Goal: Task Accomplishment & Management: Manage account settings

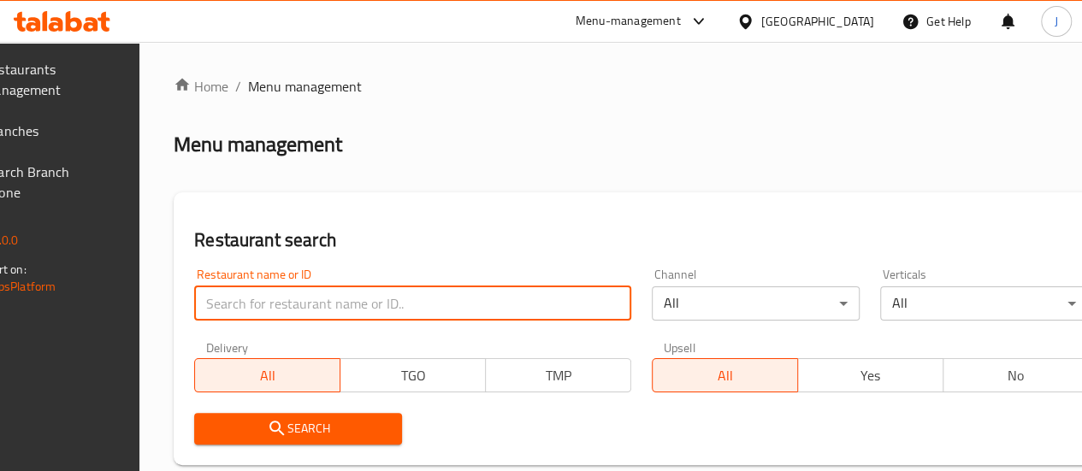
click at [368, 293] on input "search" at bounding box center [412, 304] width 437 height 34
paste input "cafe celine"
click button "Search" at bounding box center [298, 429] width 208 height 32
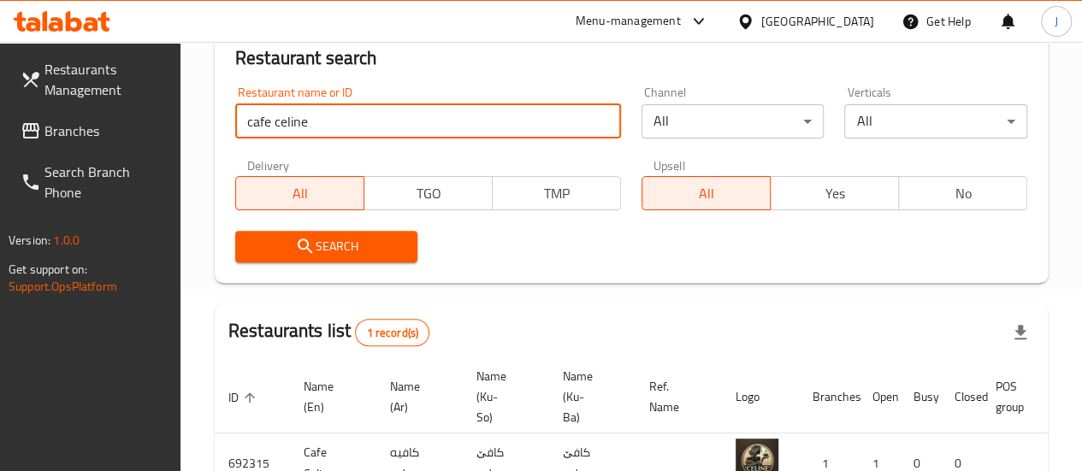
scroll to position [305, 0]
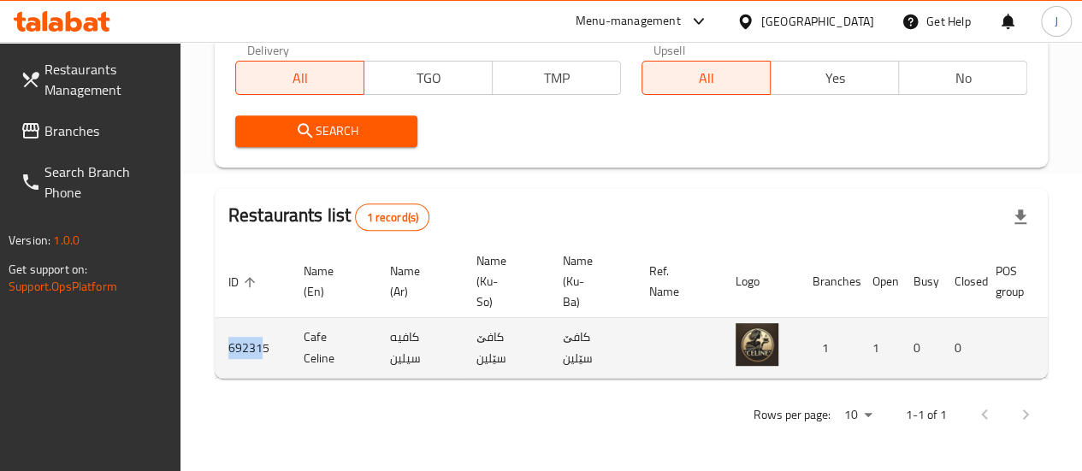
drag, startPoint x: 264, startPoint y: 347, endPoint x: 224, endPoint y: 333, distance: 41.7
click at [224, 333] on td "692315" at bounding box center [252, 348] width 75 height 61
drag, startPoint x: 272, startPoint y: 343, endPoint x: 226, endPoint y: 337, distance: 46.6
click at [226, 337] on td "692315" at bounding box center [252, 348] width 75 height 61
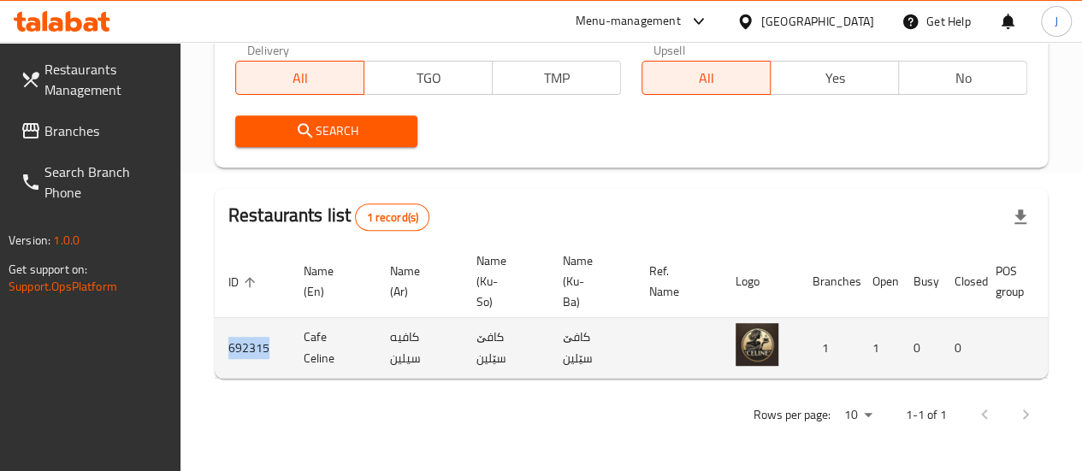
copy td "692315"
drag, startPoint x: 335, startPoint y: 354, endPoint x: 302, endPoint y: 327, distance: 43.2
click at [302, 327] on td "Cafe Celine" at bounding box center [333, 348] width 86 height 61
copy td "Cafe Celine"
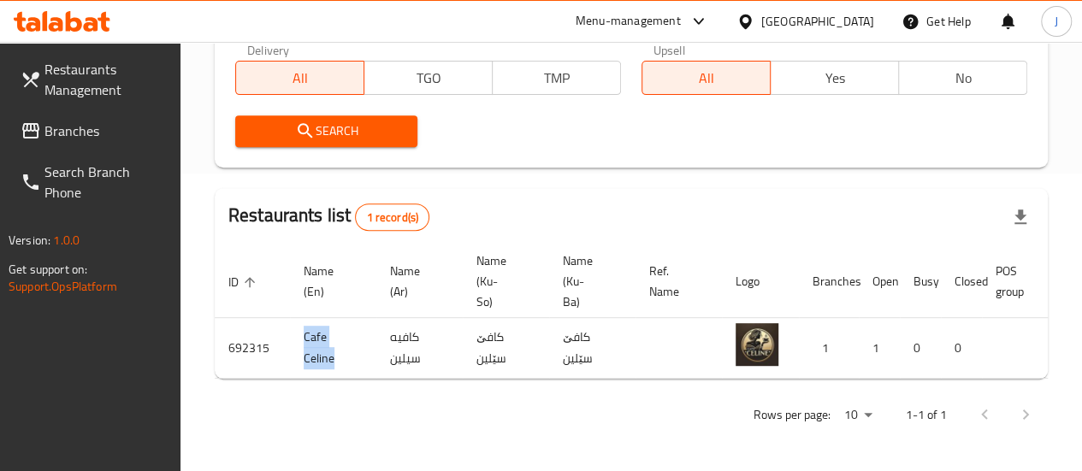
scroll to position [0, 0]
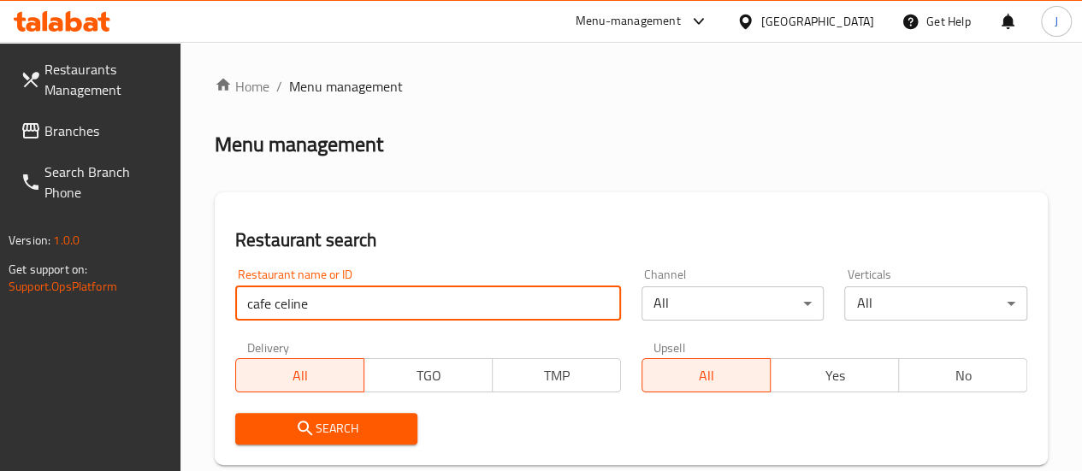
click at [347, 309] on input "cafe celine" at bounding box center [428, 304] width 386 height 34
type input "we2"
click button "Search" at bounding box center [326, 429] width 183 height 32
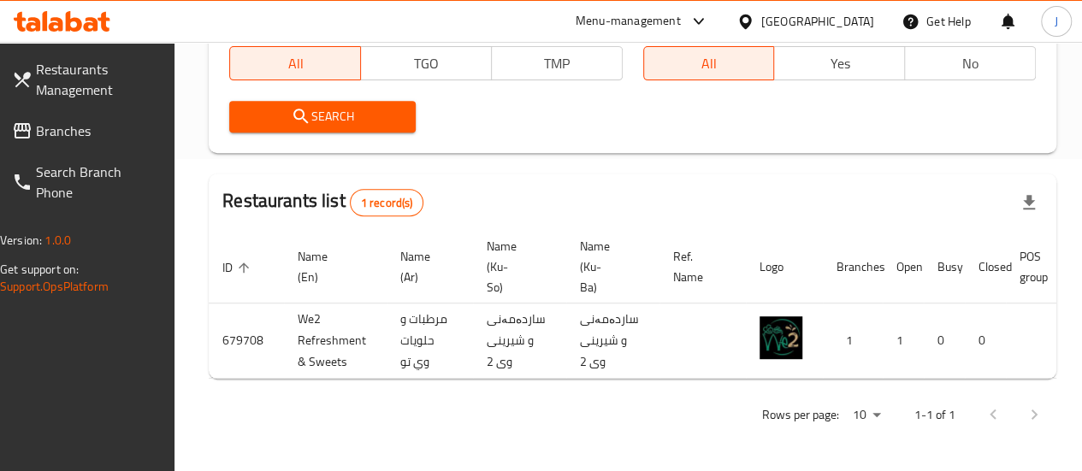
scroll to position [0, 183]
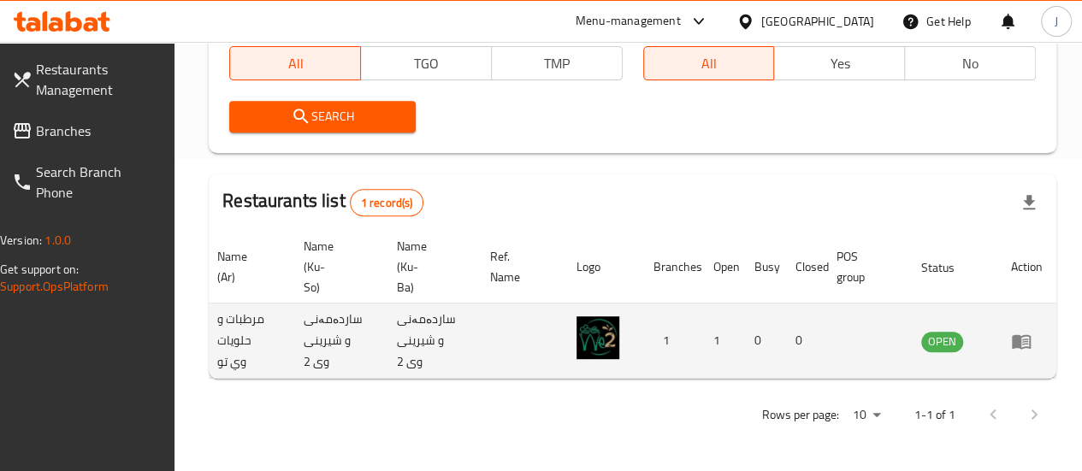
click at [1021, 338] on td "enhanced table" at bounding box center [1027, 341] width 59 height 75
click at [1022, 339] on icon "enhanced table" at bounding box center [1025, 342] width 6 height 7
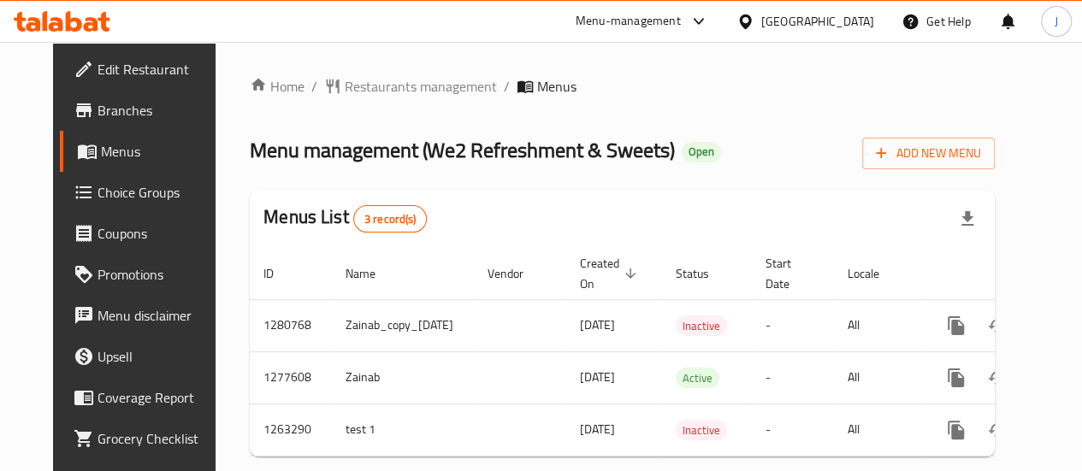
scroll to position [0, 58]
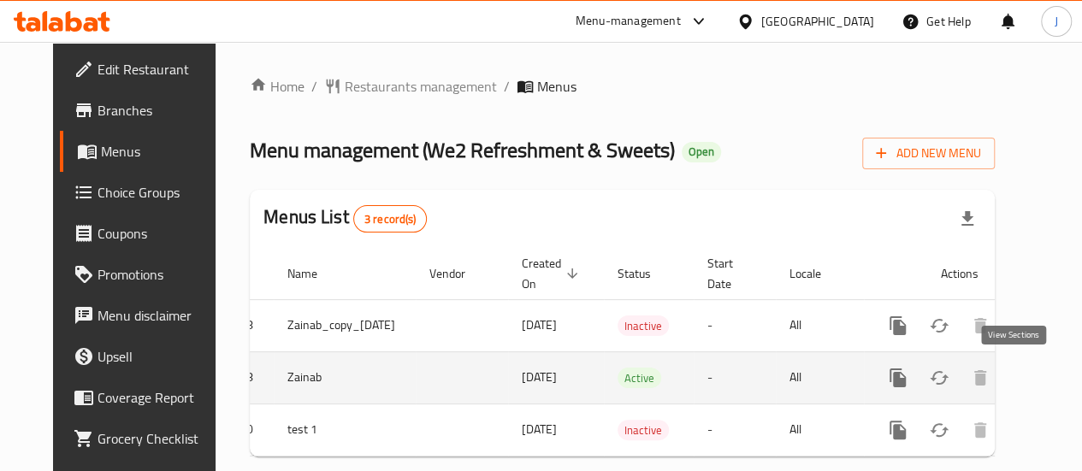
click at [1011, 372] on icon "enhanced table" at bounding box center [1021, 378] width 21 height 21
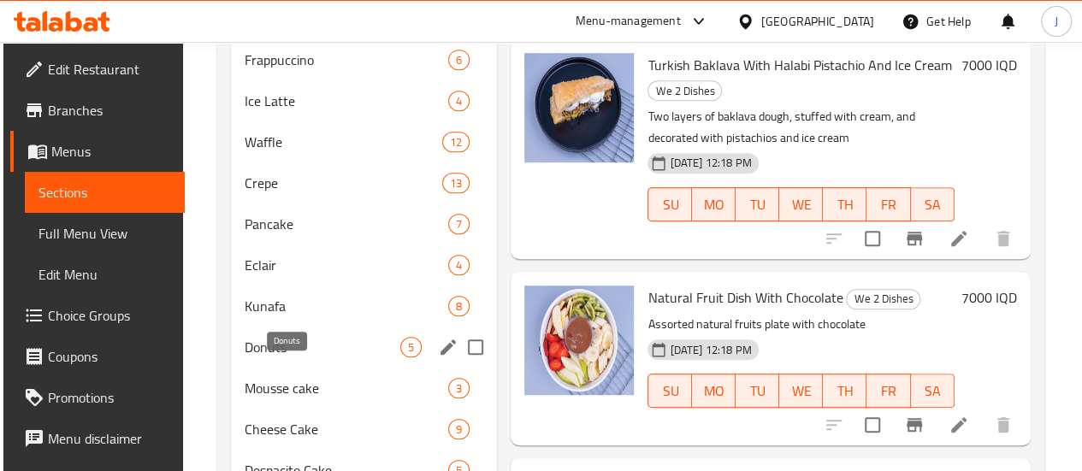
scroll to position [429, 0]
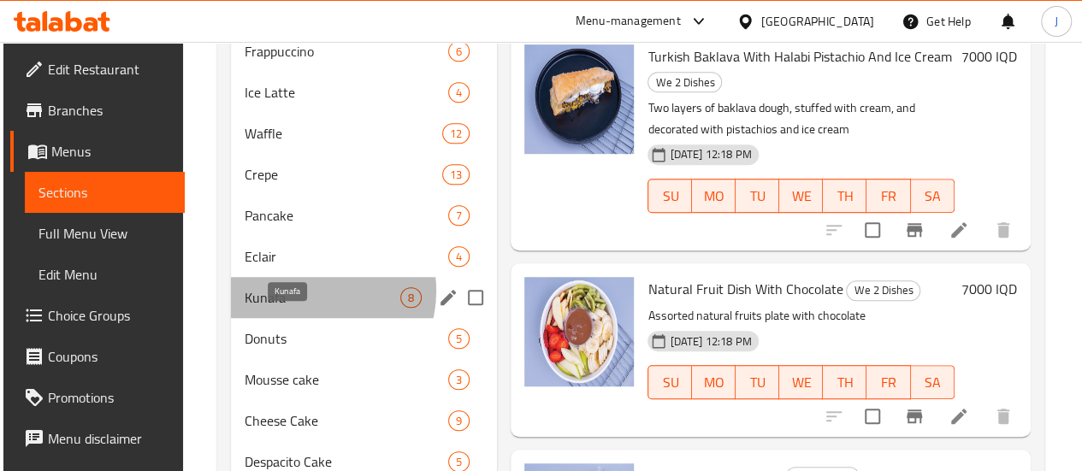
click at [308, 308] on span "Kunafa" at bounding box center [323, 297] width 156 height 21
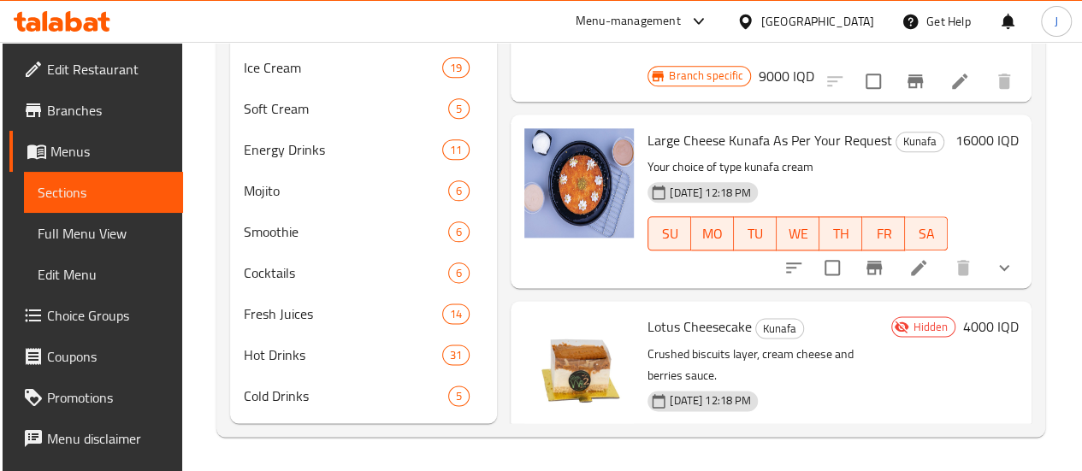
scroll to position [297, 0]
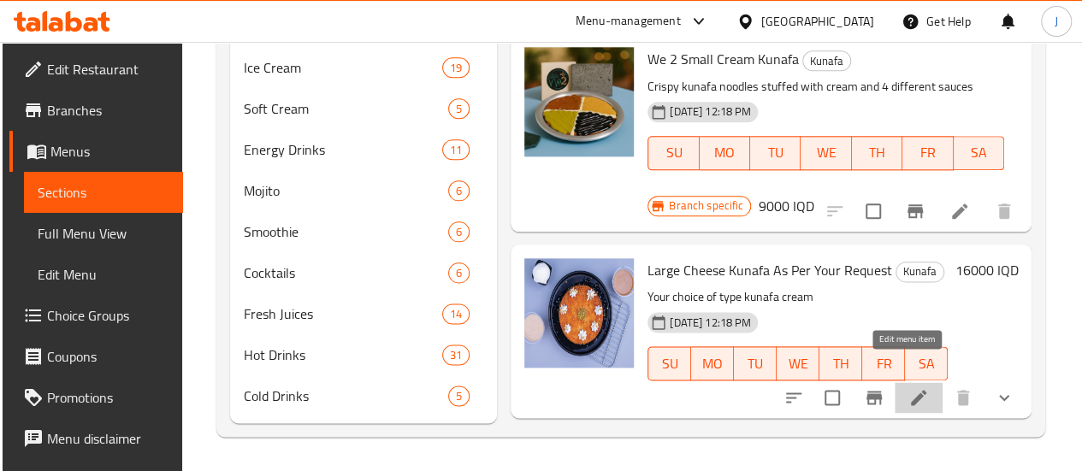
click at [917, 388] on icon at bounding box center [919, 398] width 21 height 21
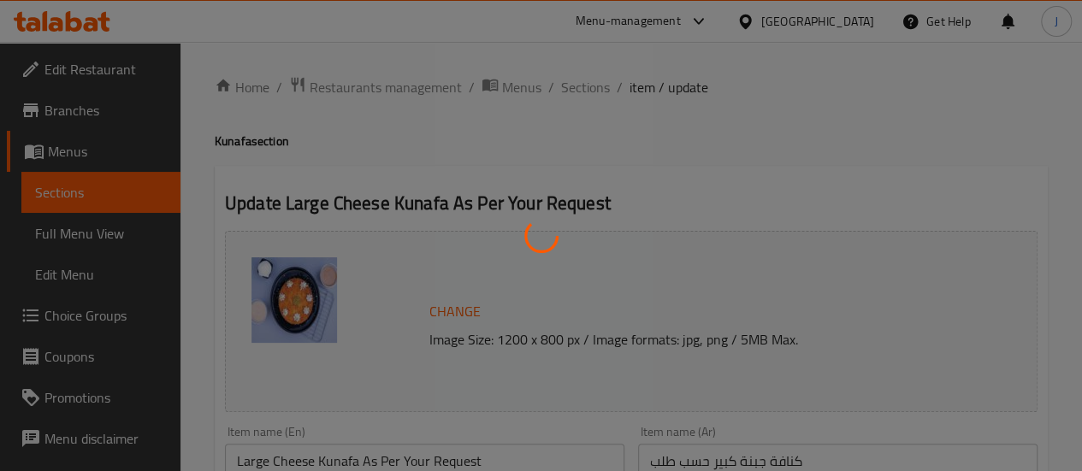
type input "إختيارك من:"
type input "هەڵبژاردنت لە:"
type input "1"
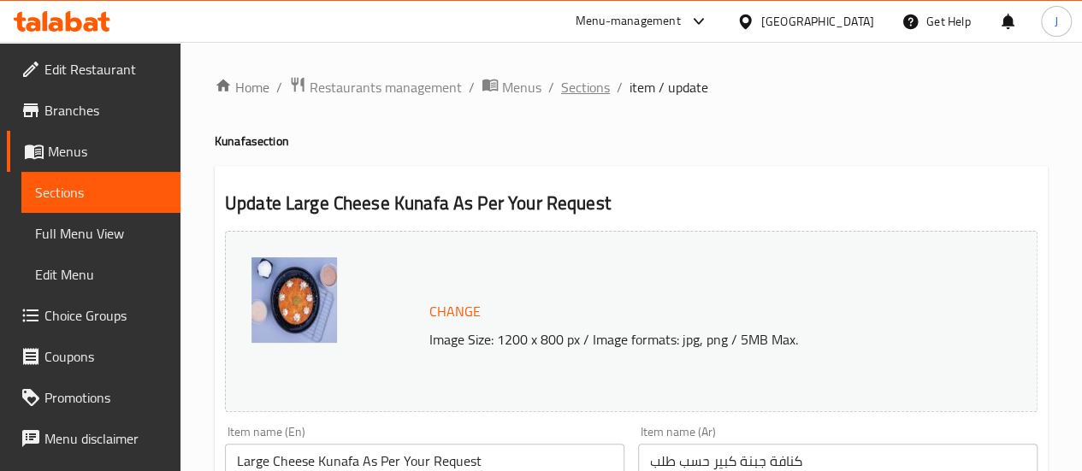
click at [566, 93] on span "Sections" at bounding box center [585, 87] width 49 height 21
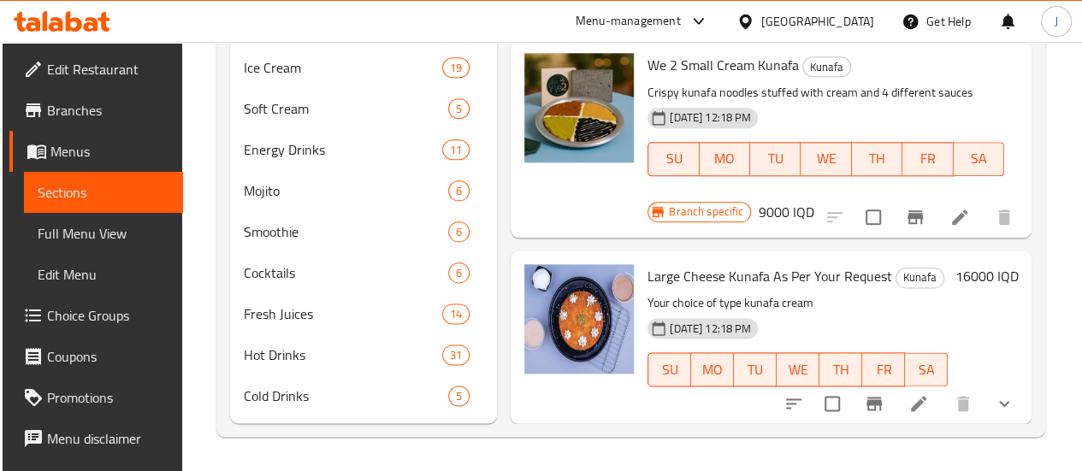
scroll to position [270, 0]
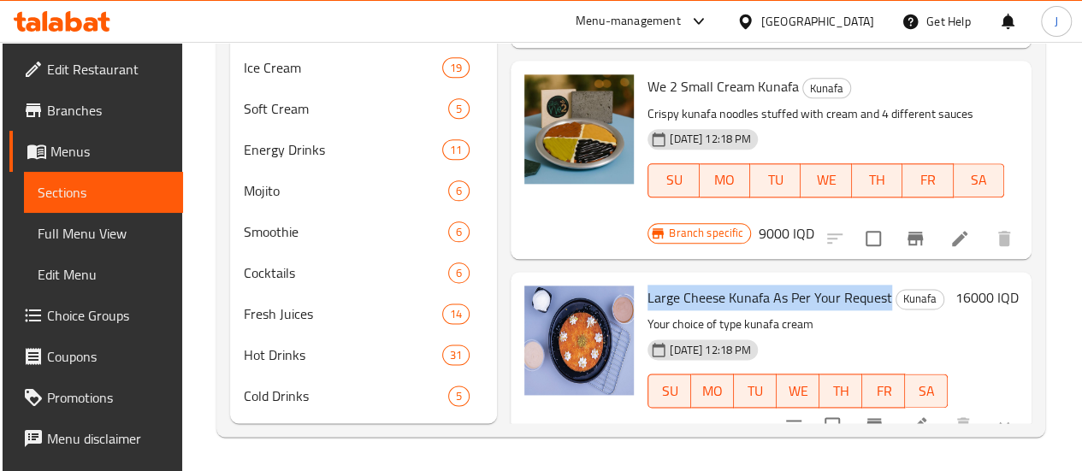
drag, startPoint x: 819, startPoint y: 251, endPoint x: 578, endPoint y: 232, distance: 242.0
click at [641, 279] on div "Large Cheese Kunafa As Per Your Request Kunafa Your choice of type kunafa cream…" at bounding box center [798, 359] width 314 height 160
copy span "Large Cheese Kunafa As Per Your Request"
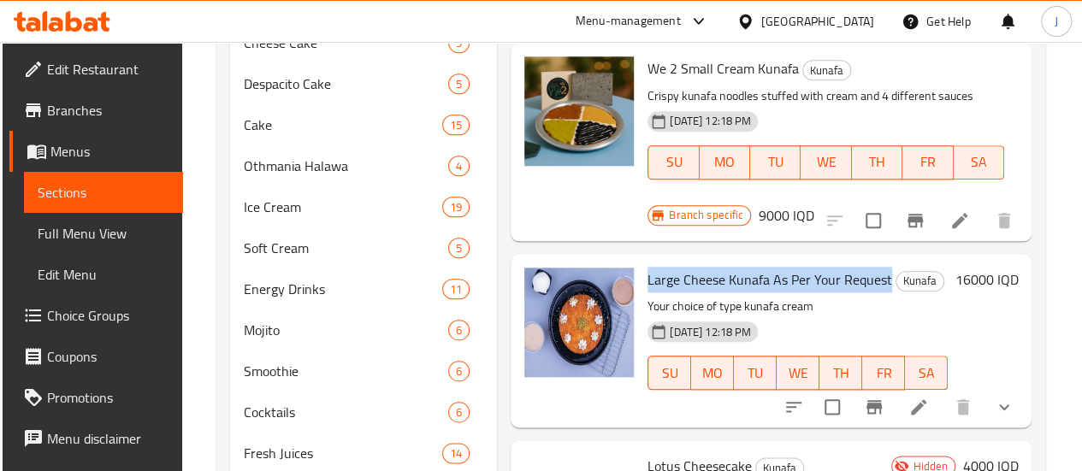
scroll to position [971, 0]
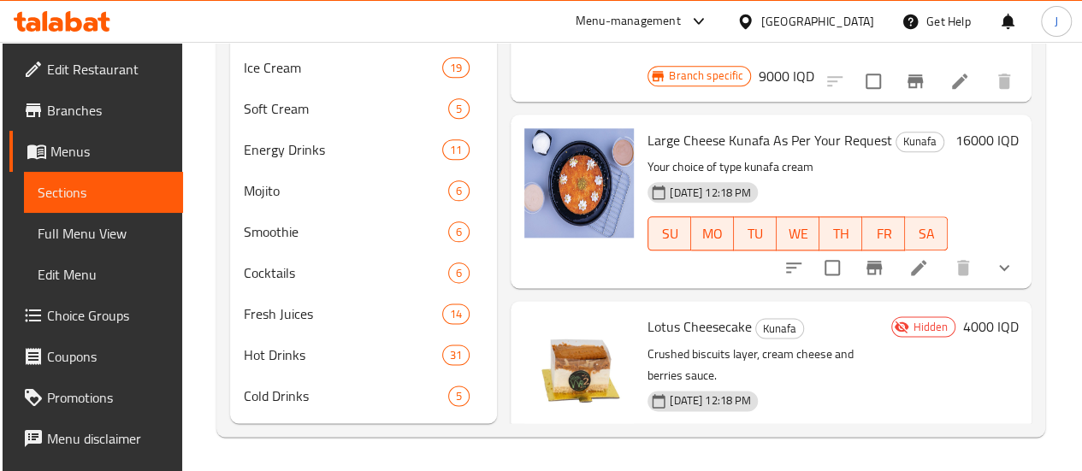
click at [977, 145] on div "16000 IQD" at bounding box center [983, 201] width 70 height 146
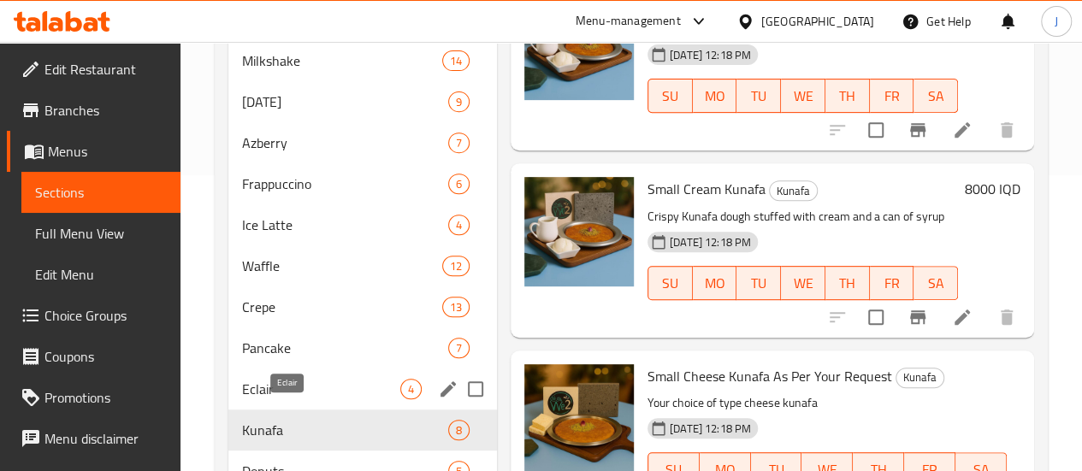
scroll to position [297, 0]
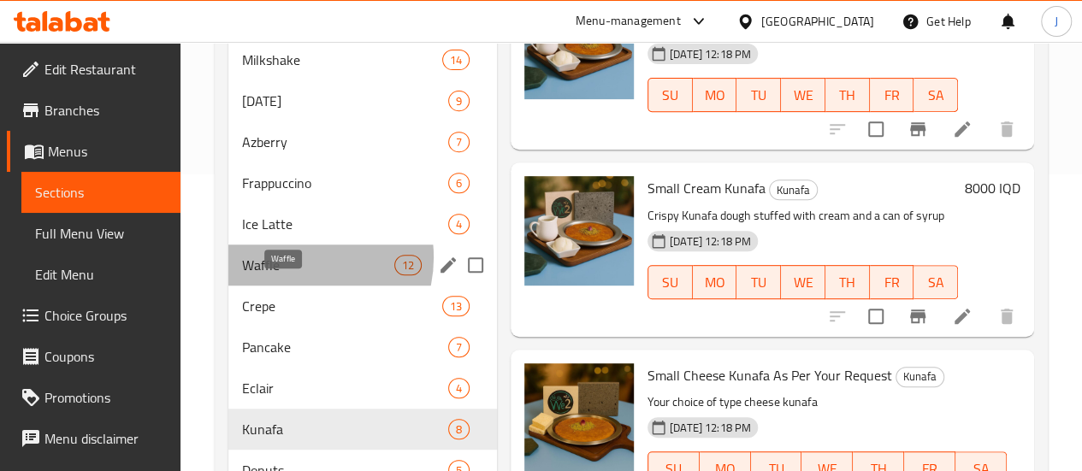
click at [298, 275] on span "Waffle" at bounding box center [318, 265] width 152 height 21
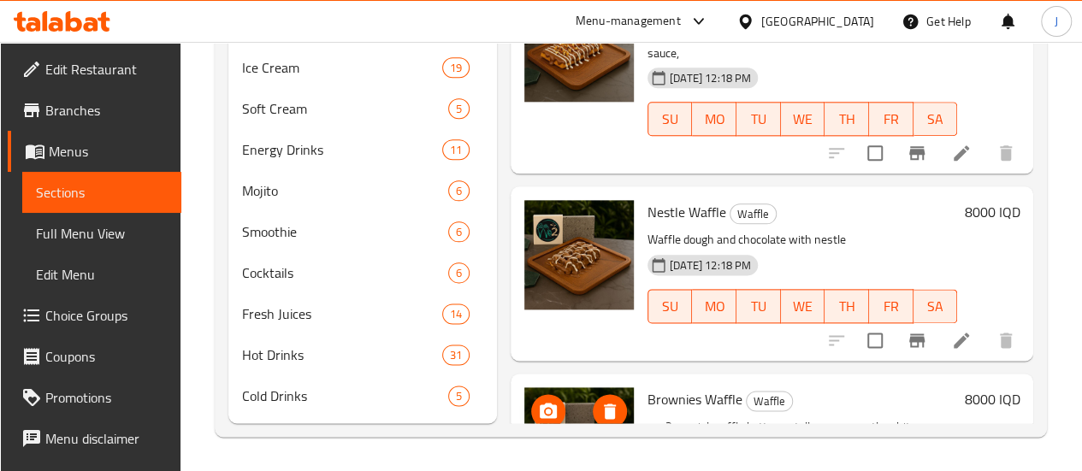
scroll to position [1184, 0]
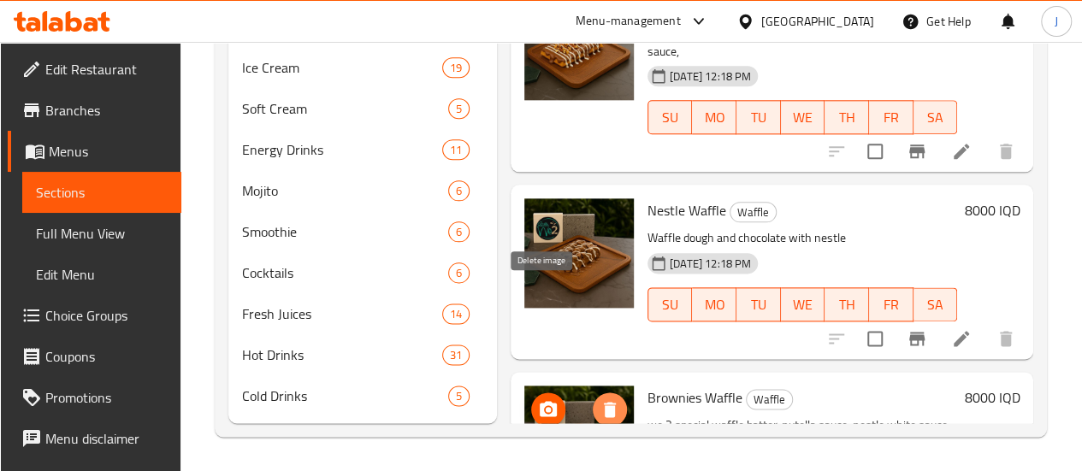
click at [600, 400] on icon "delete image" at bounding box center [610, 410] width 21 height 21
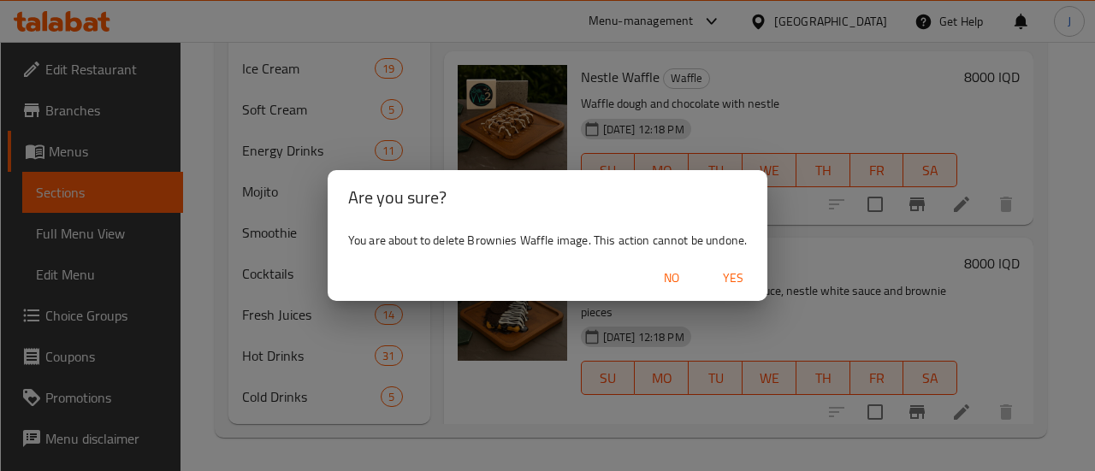
click at [727, 279] on span "Yes" at bounding box center [733, 278] width 41 height 21
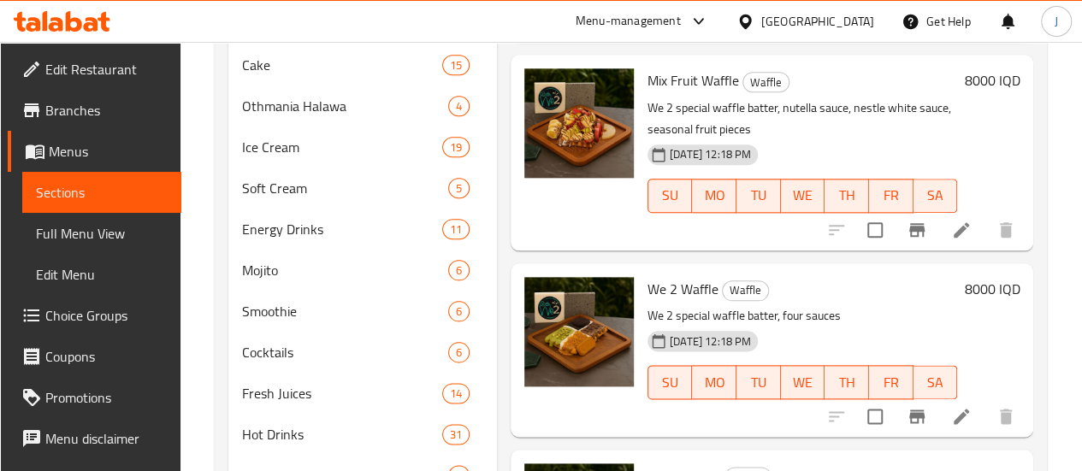
scroll to position [866, 0]
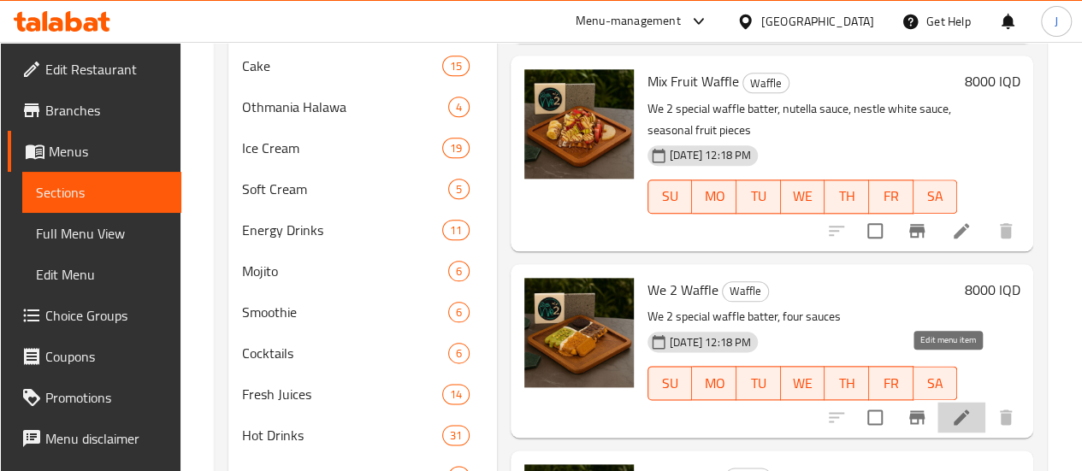
click at [955, 407] on icon at bounding box center [961, 417] width 21 height 21
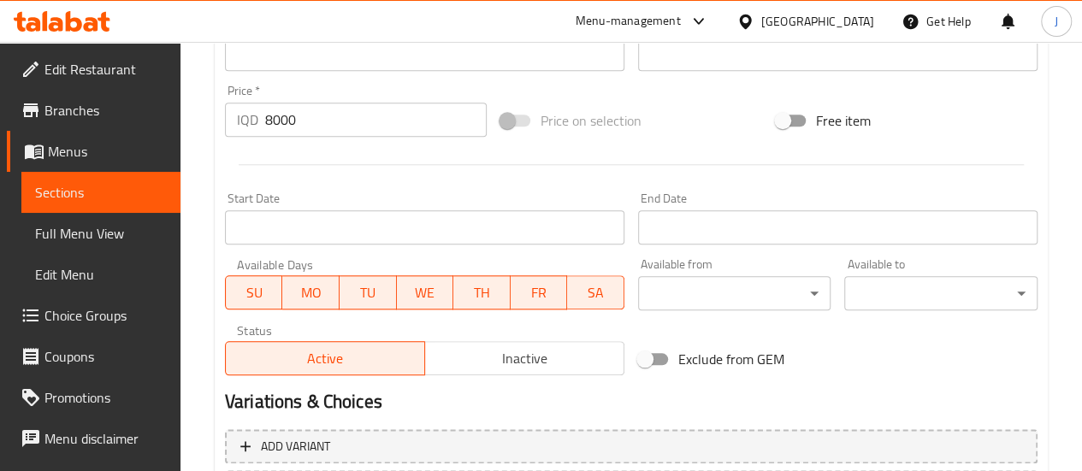
scroll to position [831, 0]
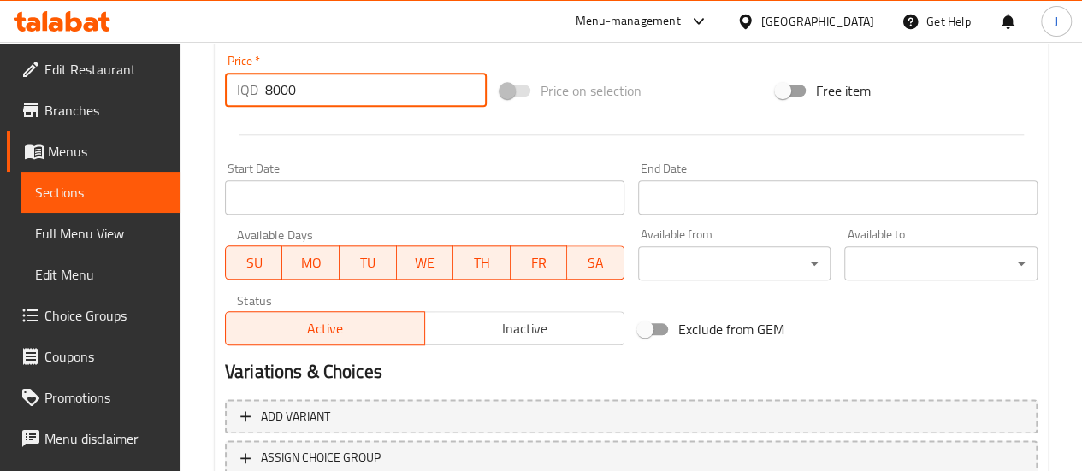
click at [269, 95] on input "8000" at bounding box center [376, 90] width 222 height 34
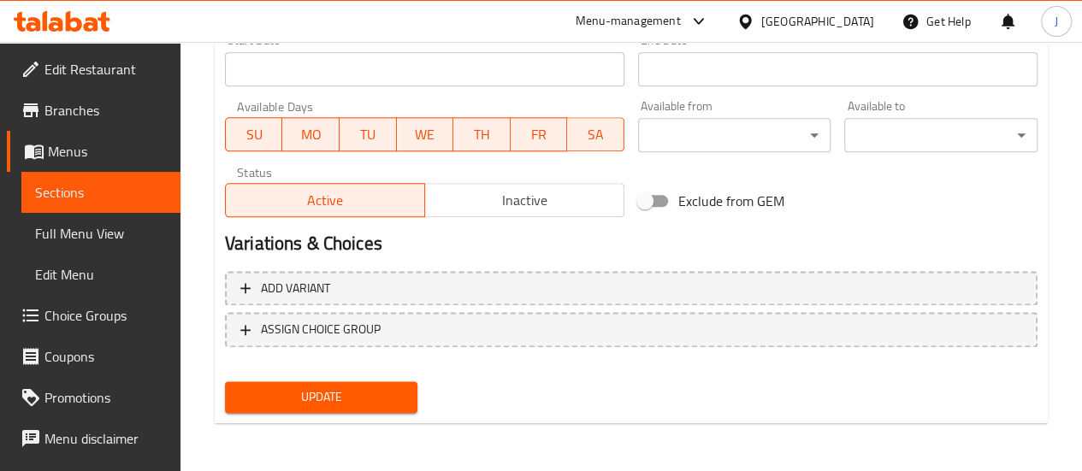
type input "9000"
click at [352, 398] on span "Update" at bounding box center [322, 397] width 166 height 21
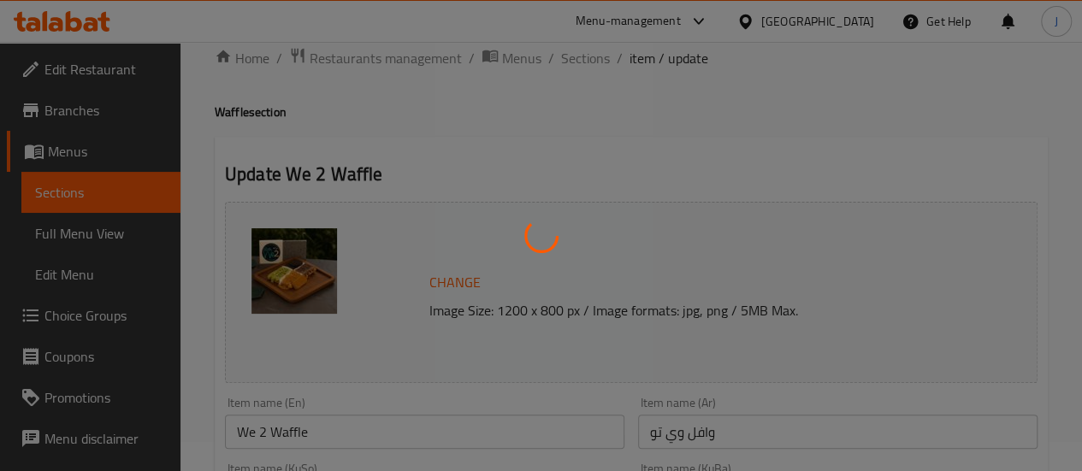
scroll to position [0, 0]
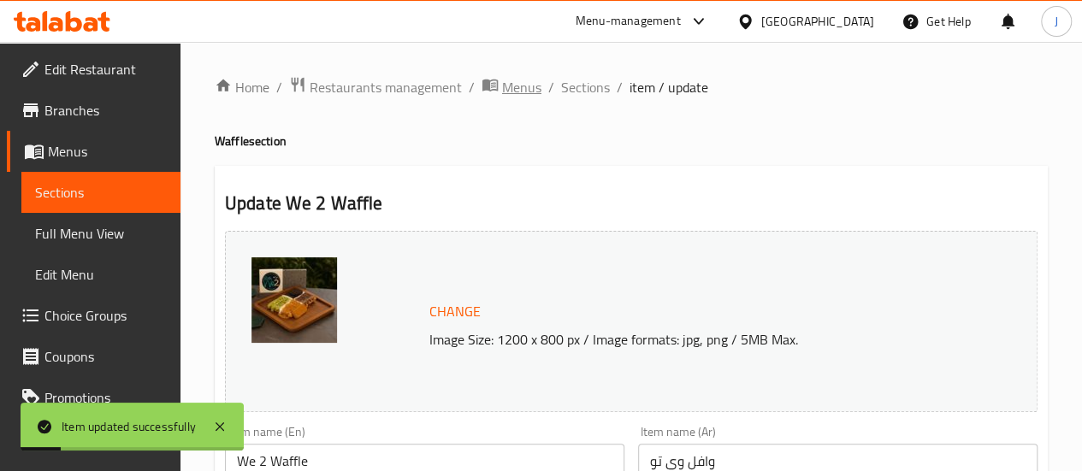
click at [515, 93] on span "Menus" at bounding box center [521, 87] width 39 height 21
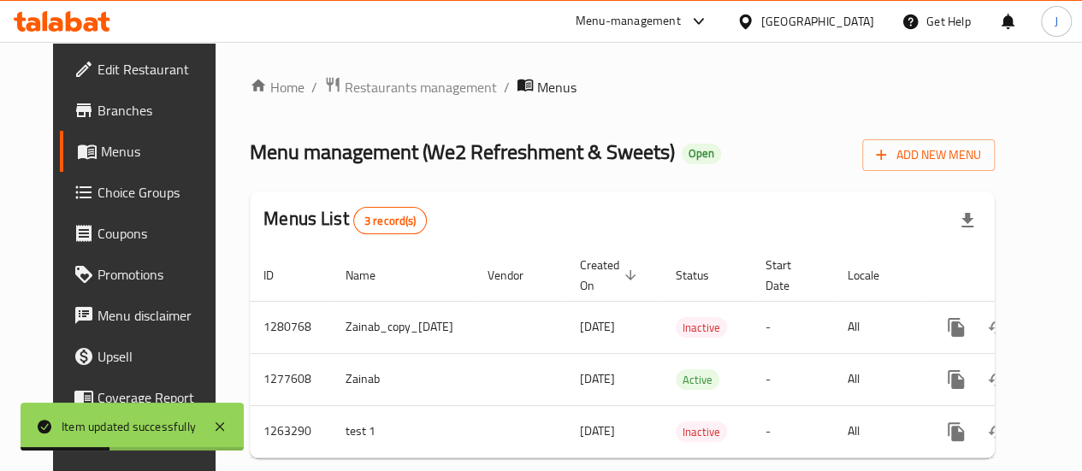
scroll to position [0, 58]
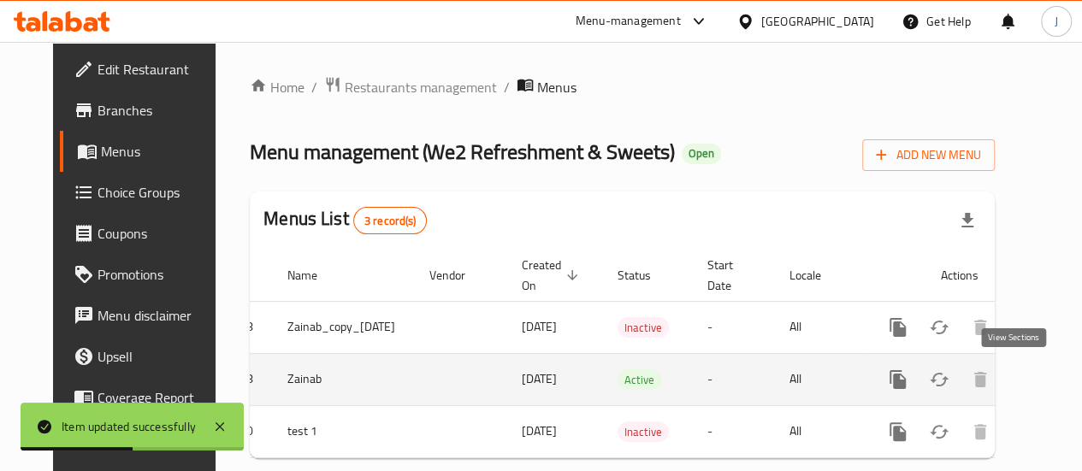
click at [1016, 376] on icon "enhanced table" at bounding box center [1021, 379] width 15 height 15
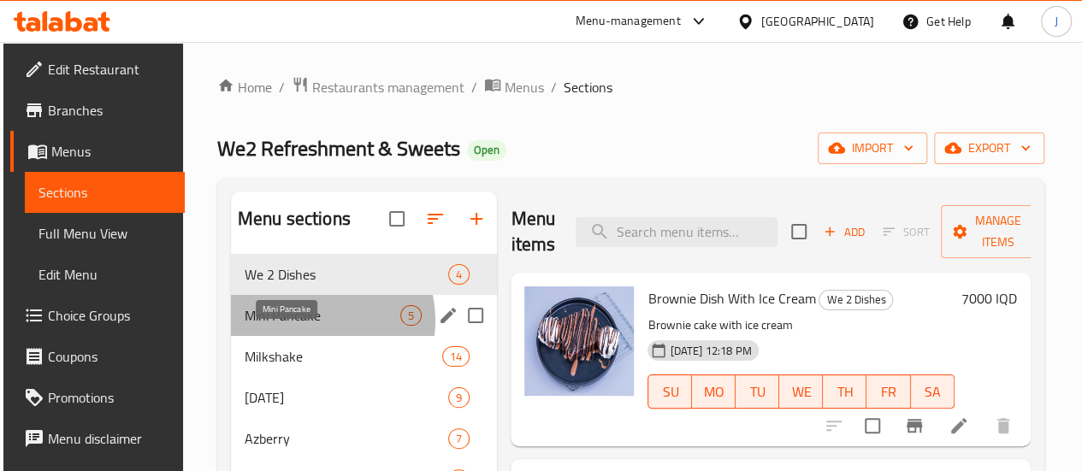
click at [317, 326] on span "Mini Pancake" at bounding box center [323, 315] width 156 height 21
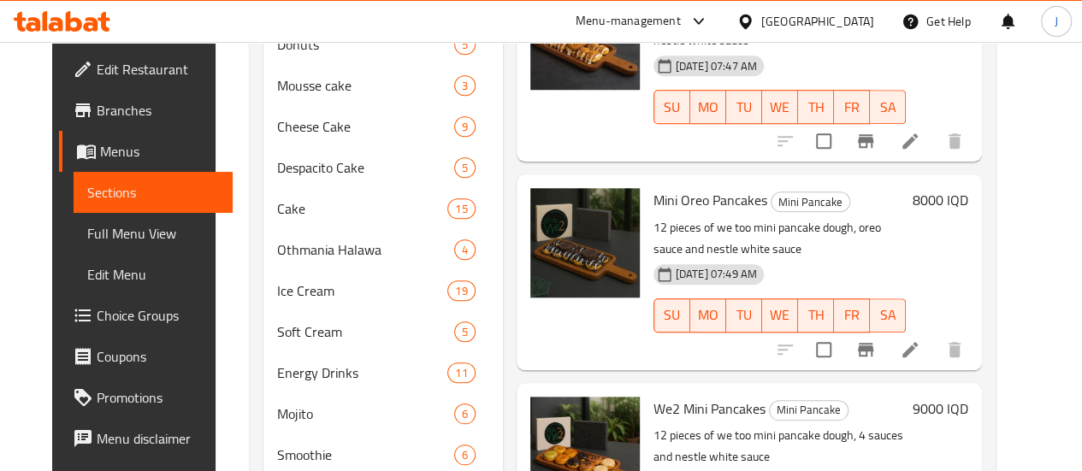
scroll to position [739, 0]
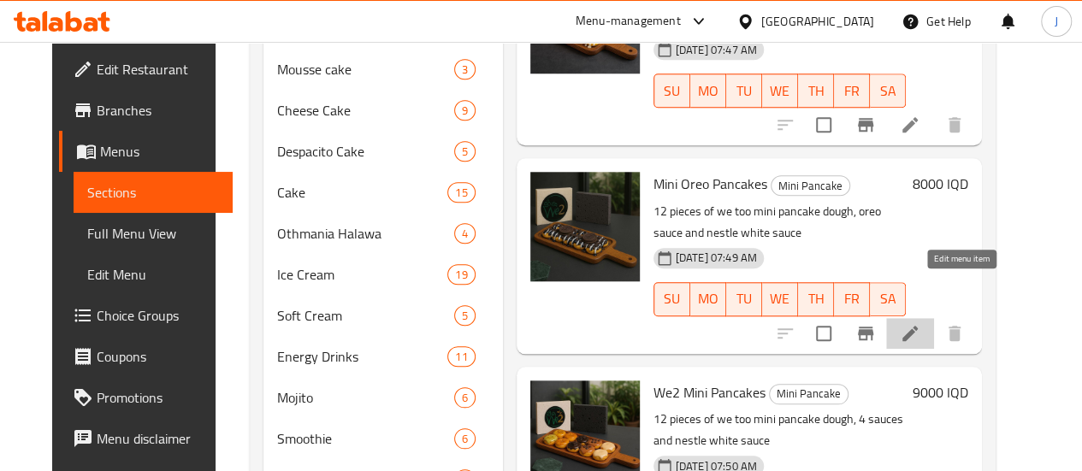
click at [921, 323] on icon at bounding box center [910, 333] width 21 height 21
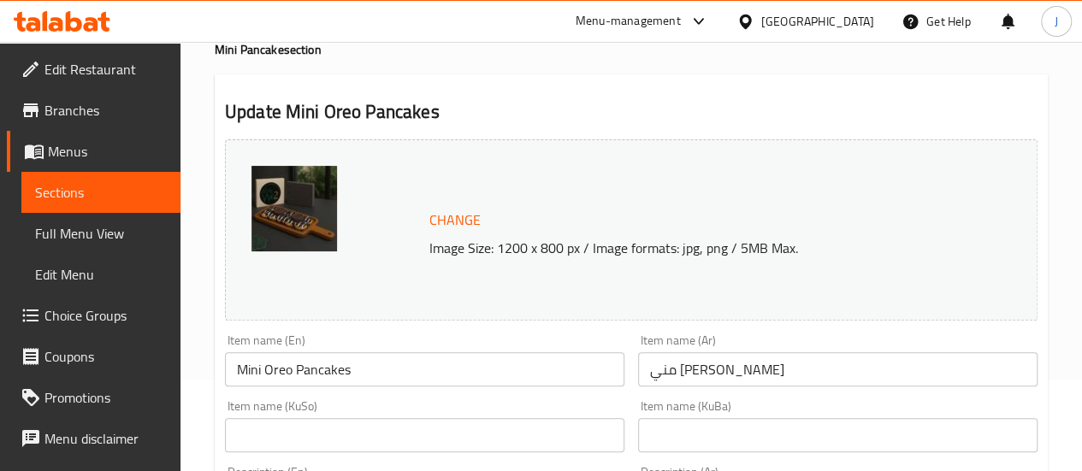
scroll to position [92, 0]
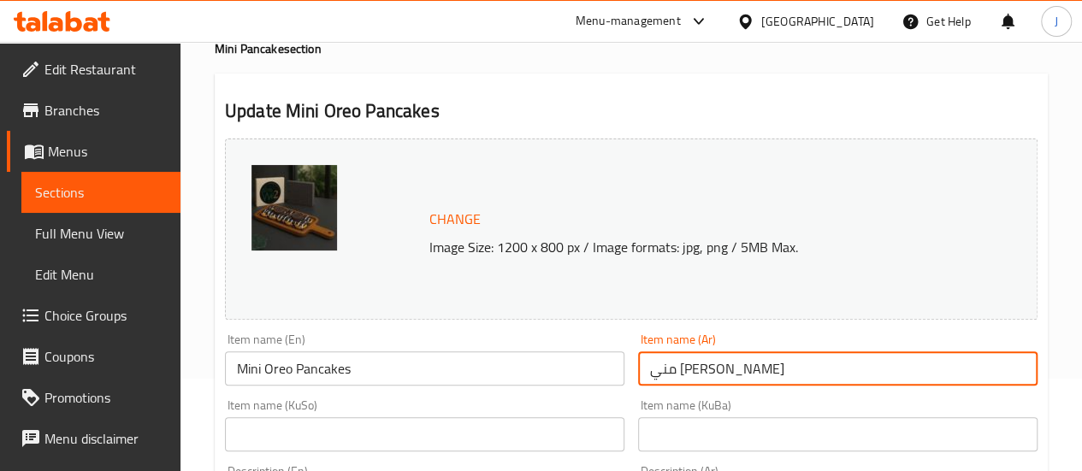
click at [650, 370] on input "مني [PERSON_NAME]" at bounding box center [838, 369] width 400 height 34
click at [659, 377] on input "مني [PERSON_NAME]" at bounding box center [838, 369] width 400 height 34
drag, startPoint x: 676, startPoint y: 369, endPoint x: 635, endPoint y: 369, distance: 41.1
click at [635, 369] on div "Item name (Ar) [PERSON_NAME] اوري Item name (Ar)" at bounding box center [837, 360] width 413 height 66
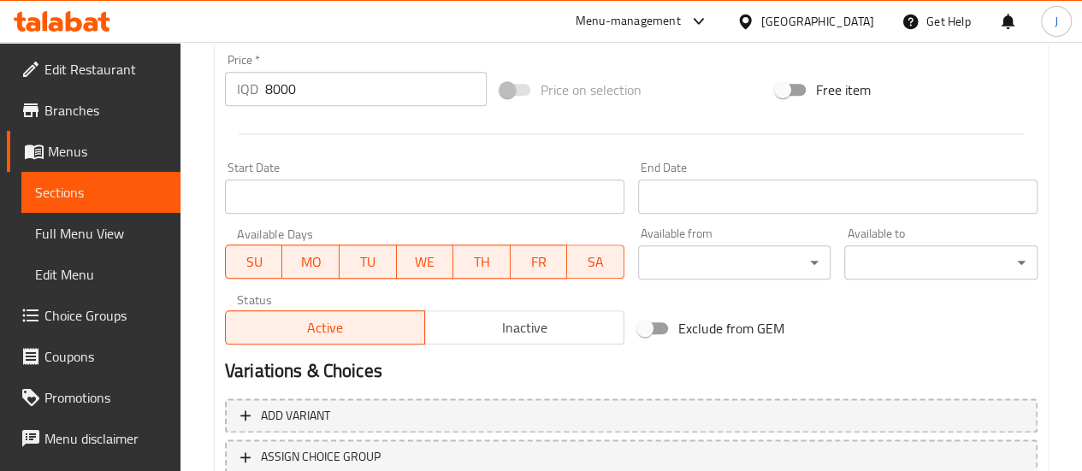
scroll to position [959, 0]
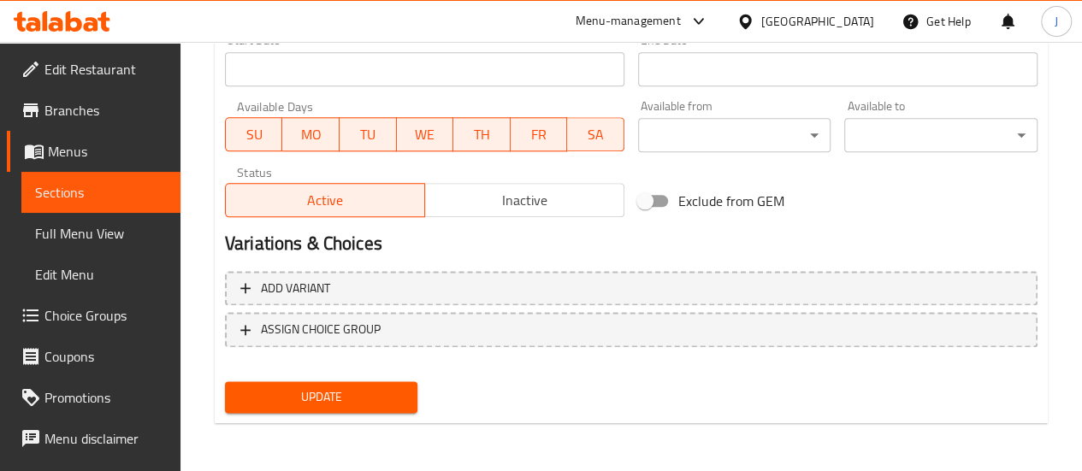
type input "مني [PERSON_NAME] اوريو"
click at [243, 397] on span "Update" at bounding box center [322, 397] width 166 height 21
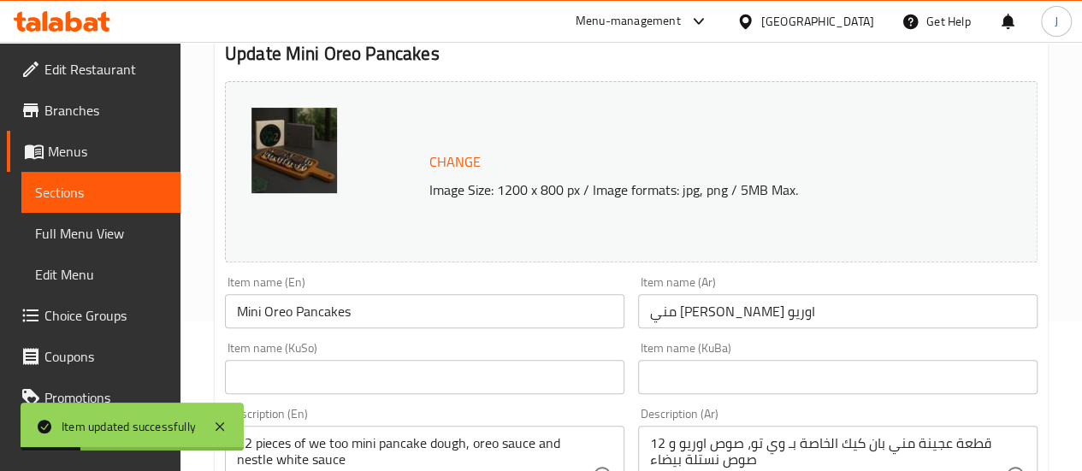
scroll to position [0, 0]
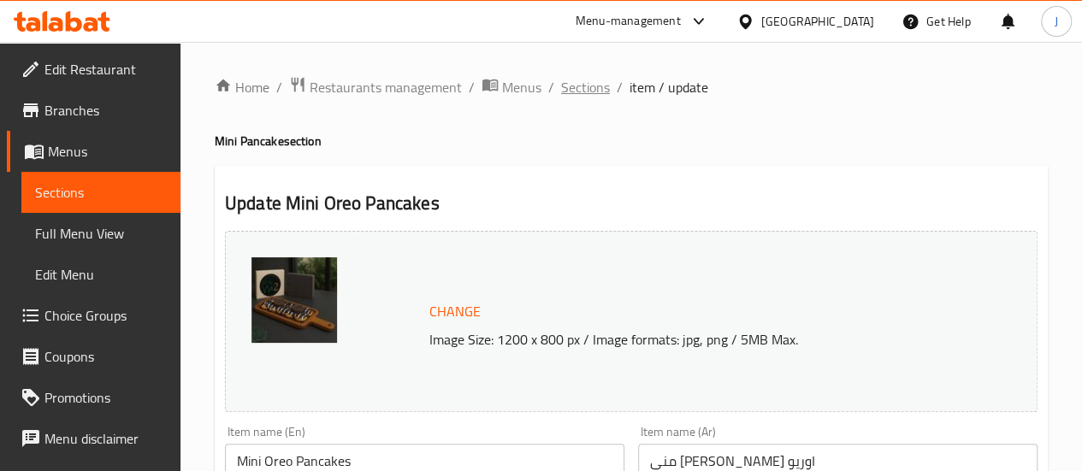
click at [587, 94] on span "Sections" at bounding box center [585, 87] width 49 height 21
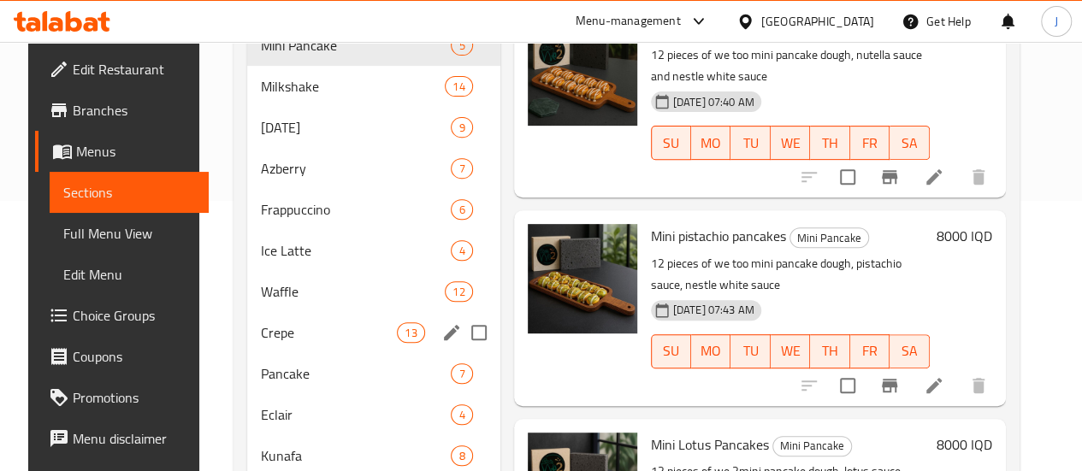
scroll to position [273, 0]
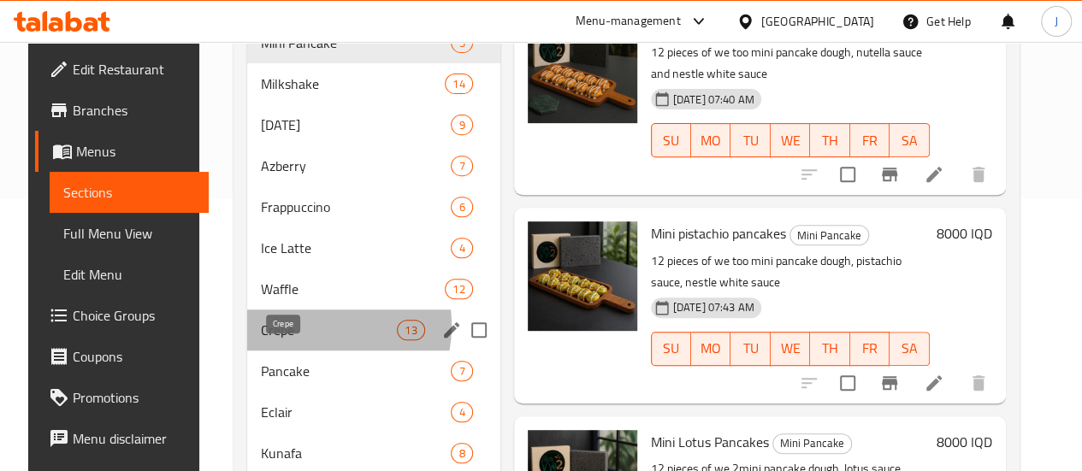
click at [294, 341] on span "Crepe" at bounding box center [329, 330] width 136 height 21
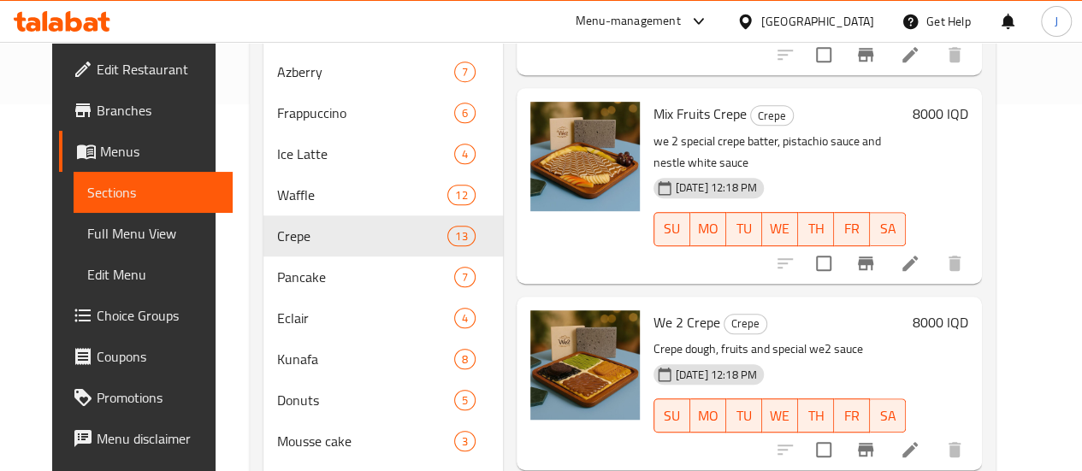
scroll to position [411, 0]
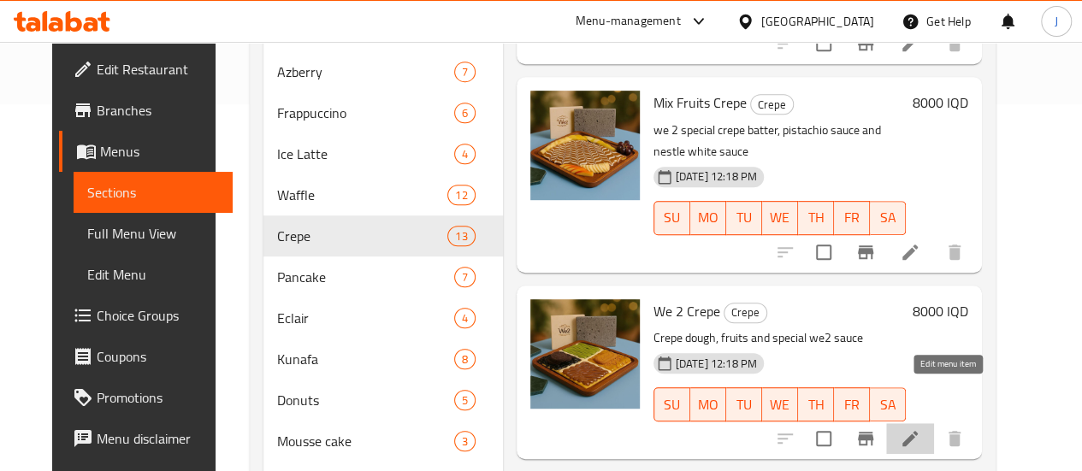
click at [921, 429] on icon at bounding box center [910, 439] width 21 height 21
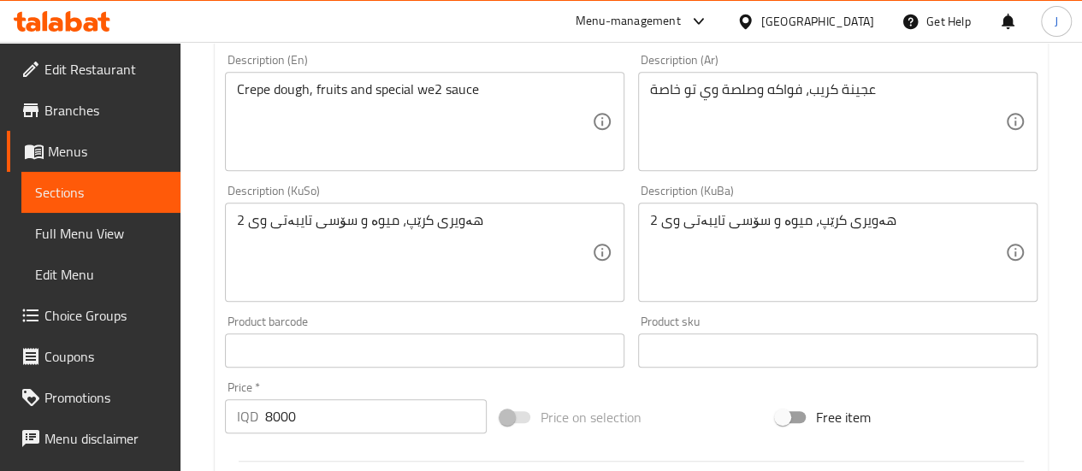
scroll to position [505, 0]
click at [275, 422] on input "8000" at bounding box center [376, 416] width 222 height 34
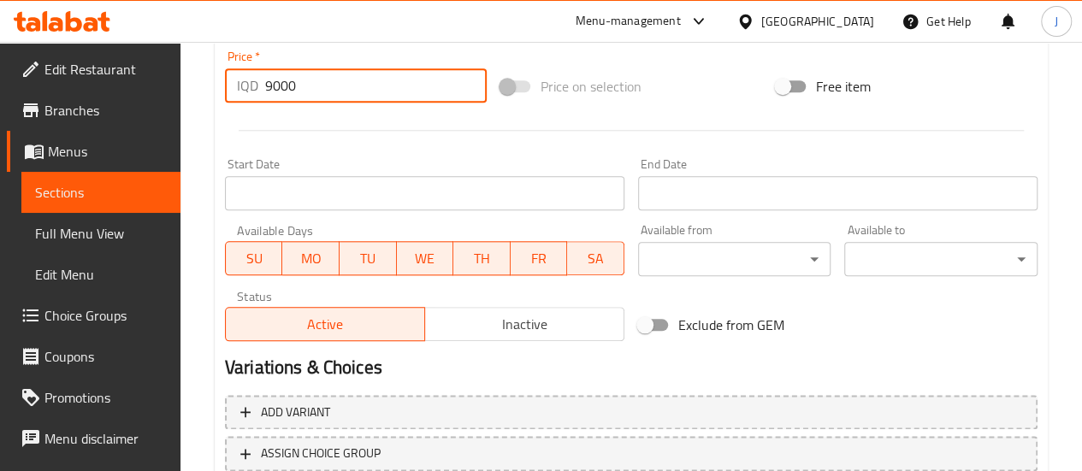
scroll to position [959, 0]
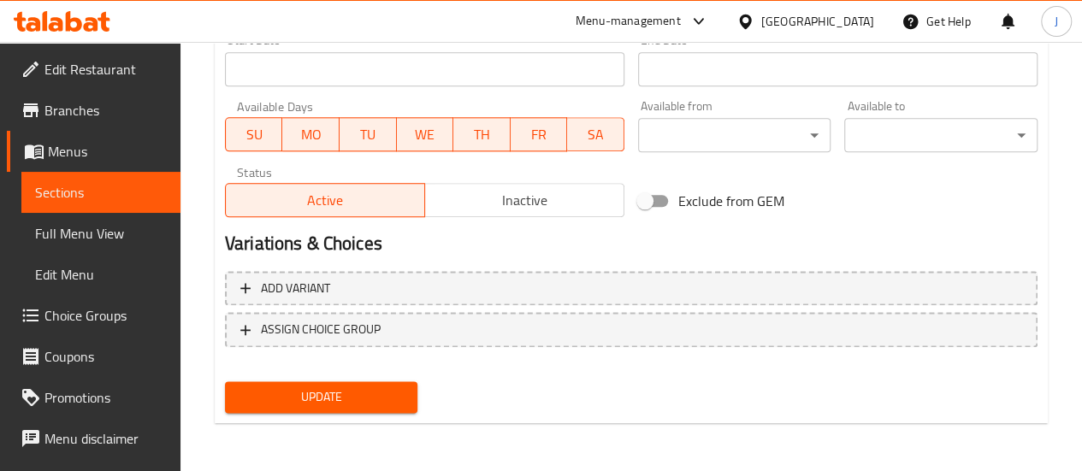
type input "9000"
click at [291, 403] on span "Update" at bounding box center [322, 397] width 166 height 21
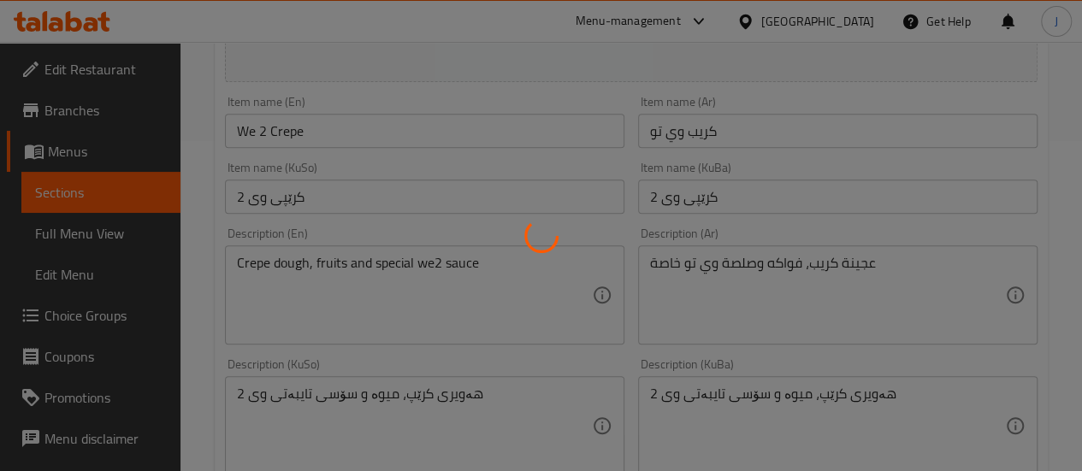
scroll to position [0, 0]
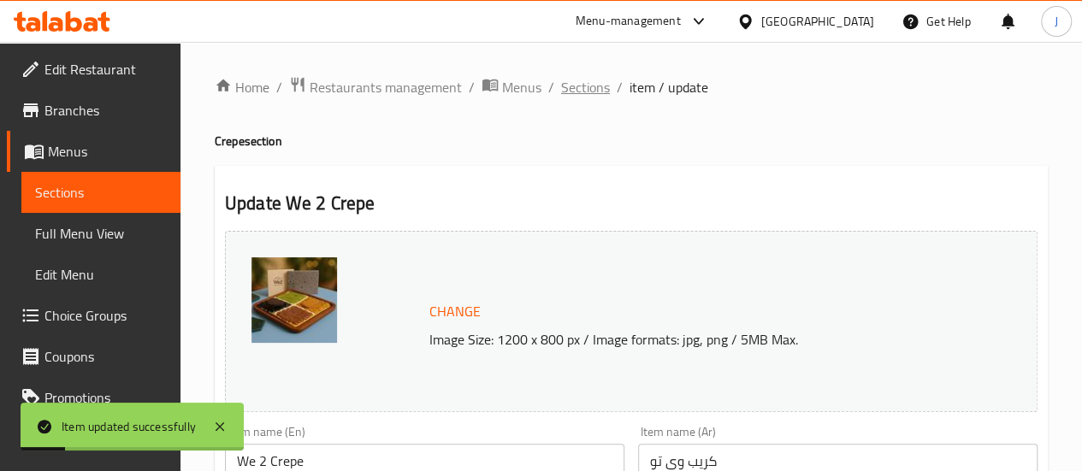
click at [593, 89] on span "Sections" at bounding box center [585, 87] width 49 height 21
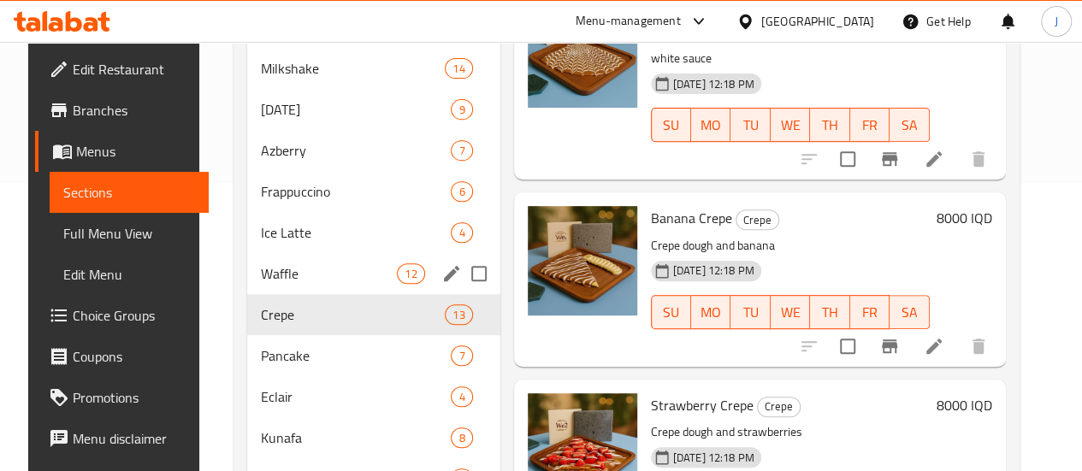
scroll to position [384, 0]
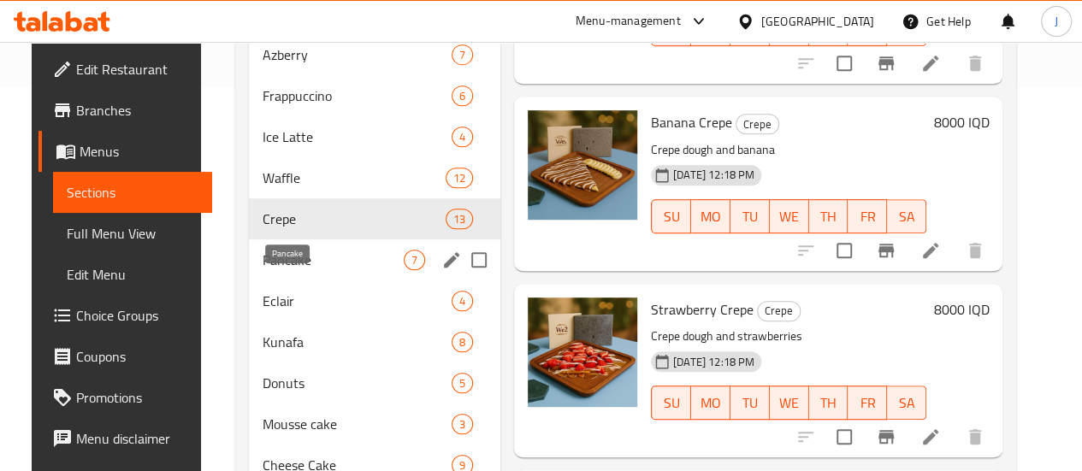
click at [301, 270] on span "Pancake" at bounding box center [333, 260] width 141 height 21
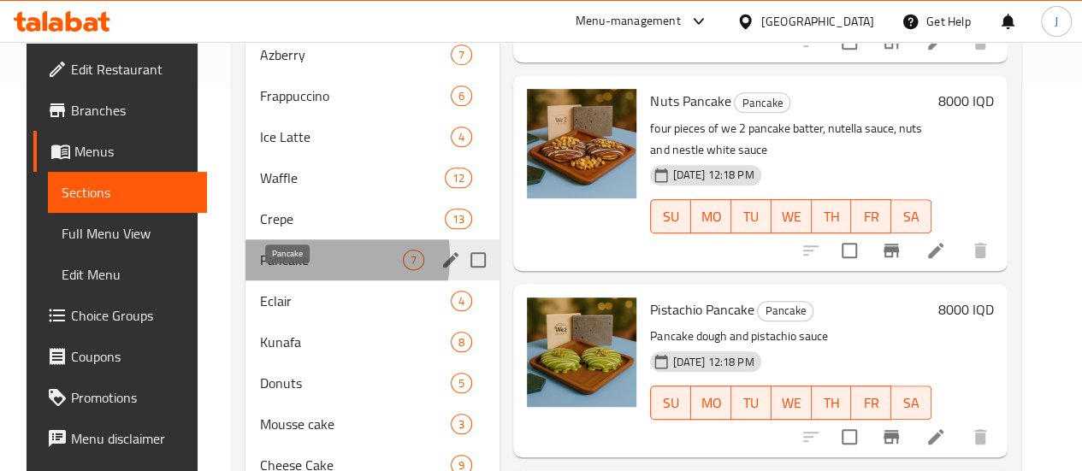
click at [301, 270] on span "Pancake" at bounding box center [331, 260] width 144 height 21
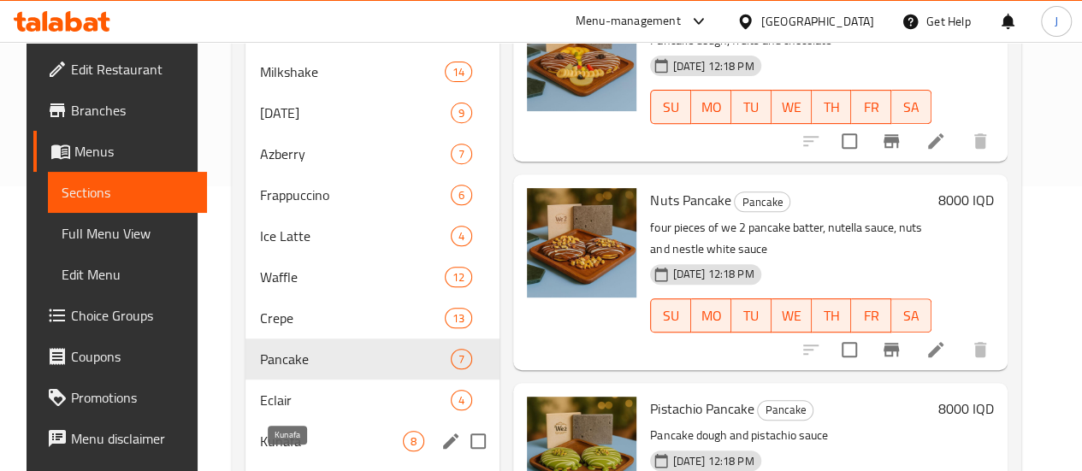
scroll to position [381, 0]
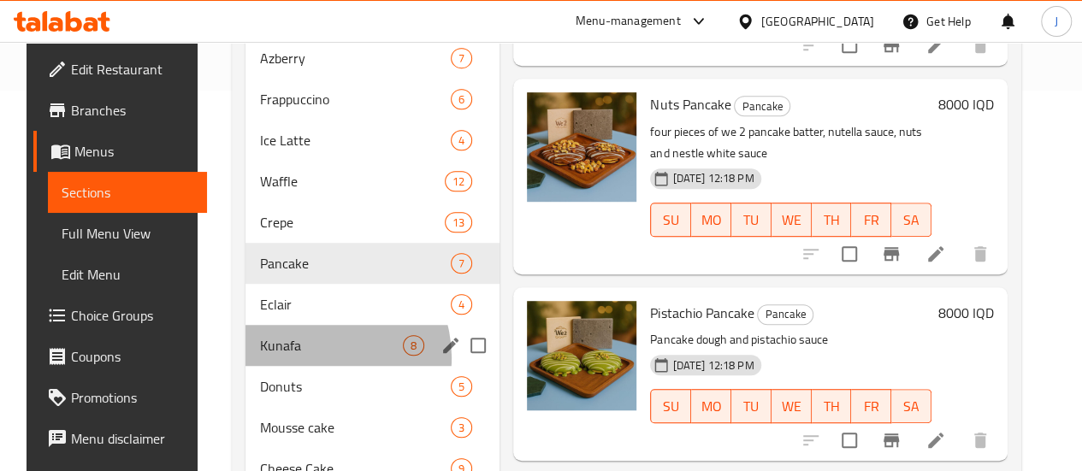
click at [302, 366] on div "Kunafa 8" at bounding box center [373, 345] width 254 height 41
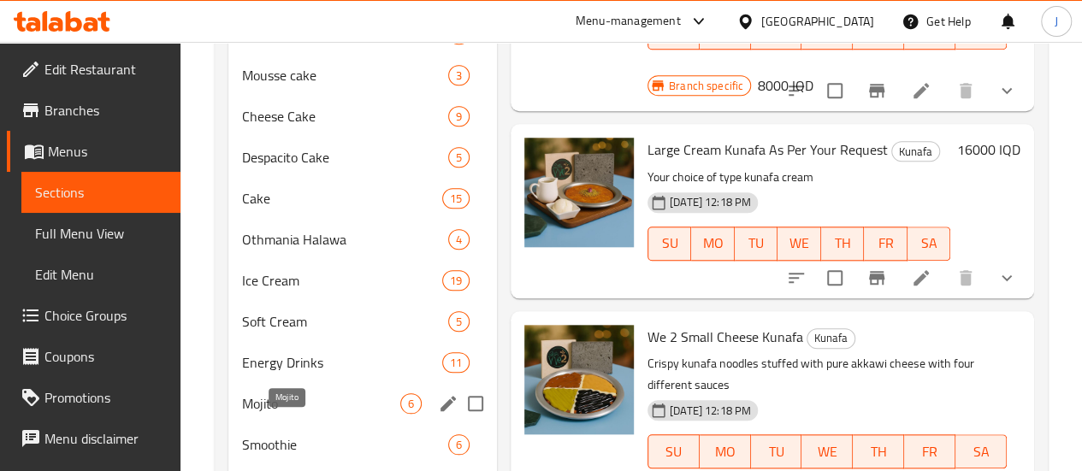
scroll to position [734, 0]
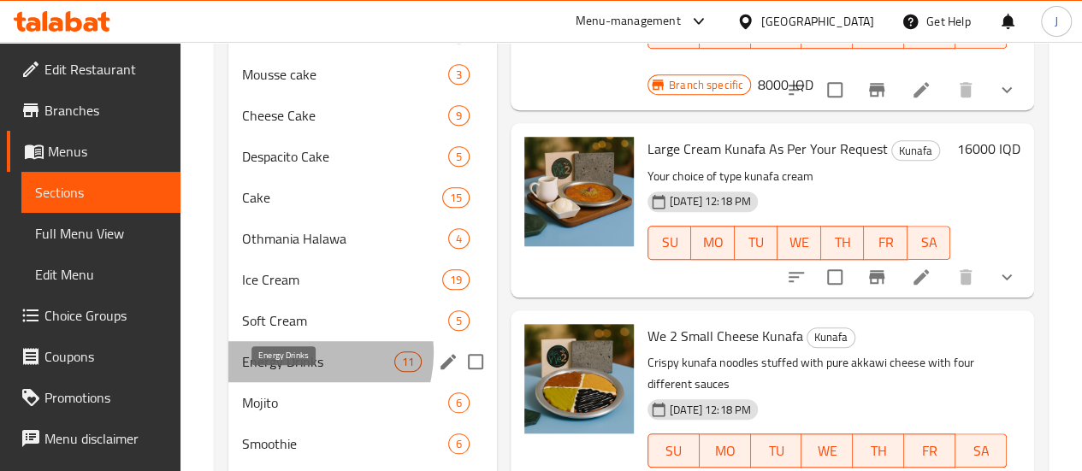
click at [310, 372] on span "Energy Drinks" at bounding box center [318, 362] width 152 height 21
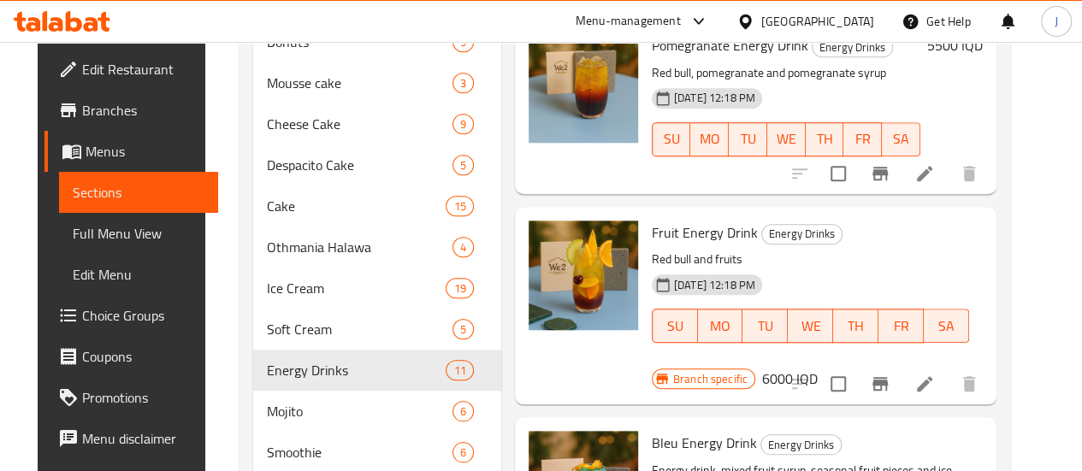
scroll to position [161, 0]
